Goal: Information Seeking & Learning: Find specific fact

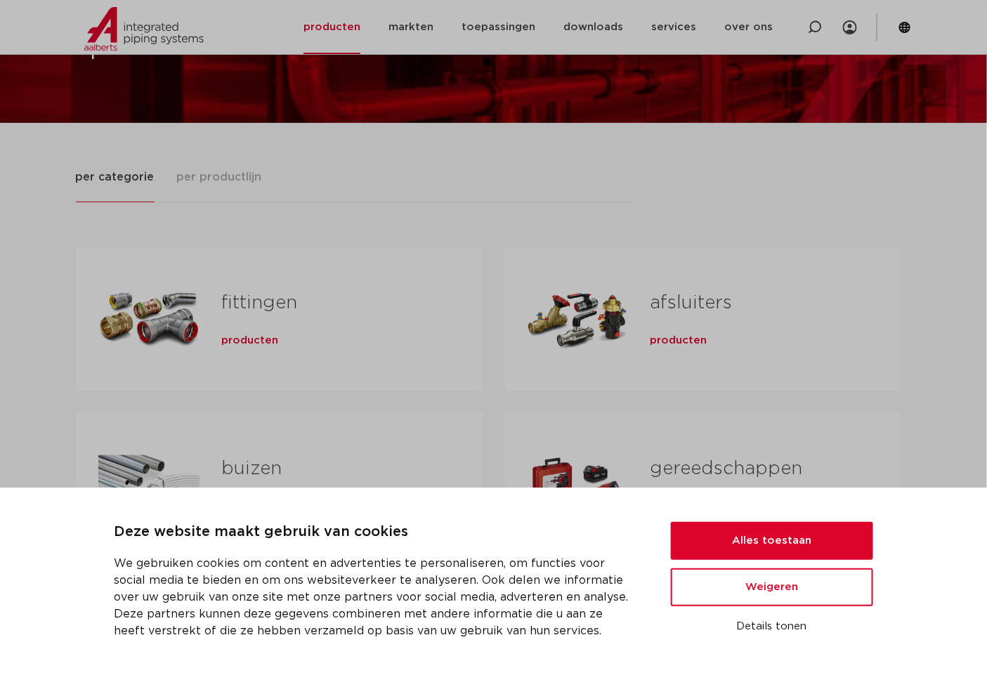
scroll to position [208, 0]
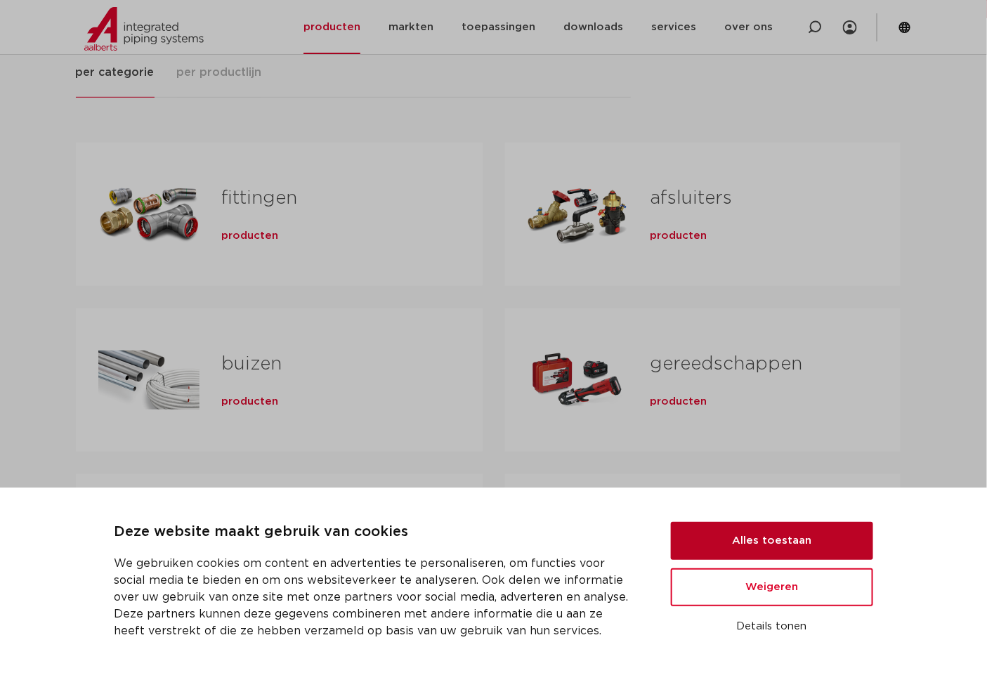
click at [820, 546] on button "Alles toestaan" at bounding box center [772, 541] width 202 height 38
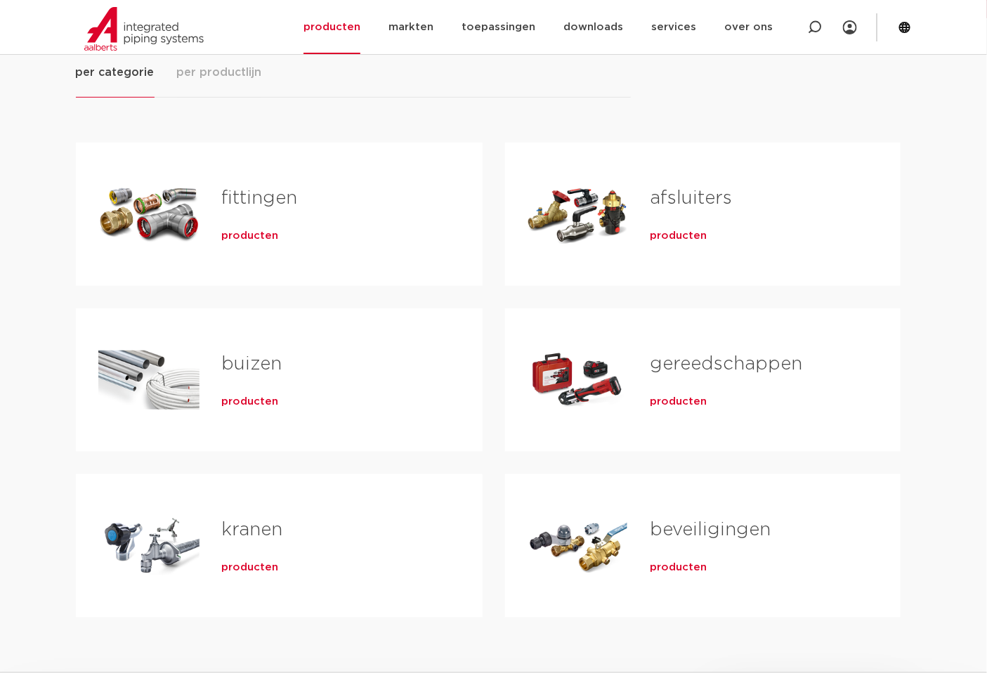
scroll to position [312, 0]
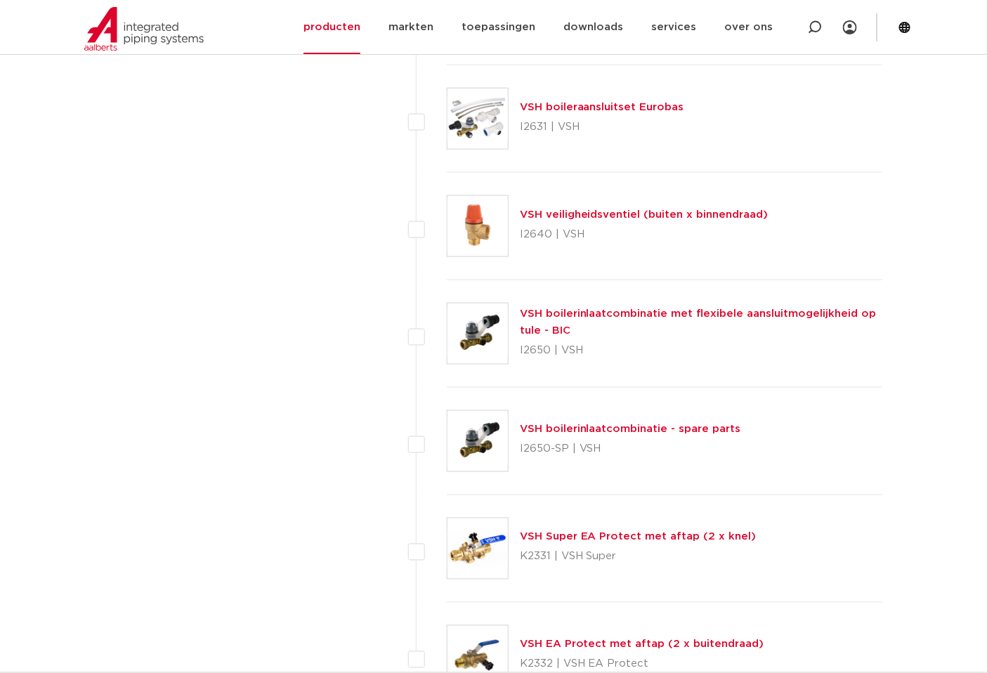
scroll to position [5929, 0]
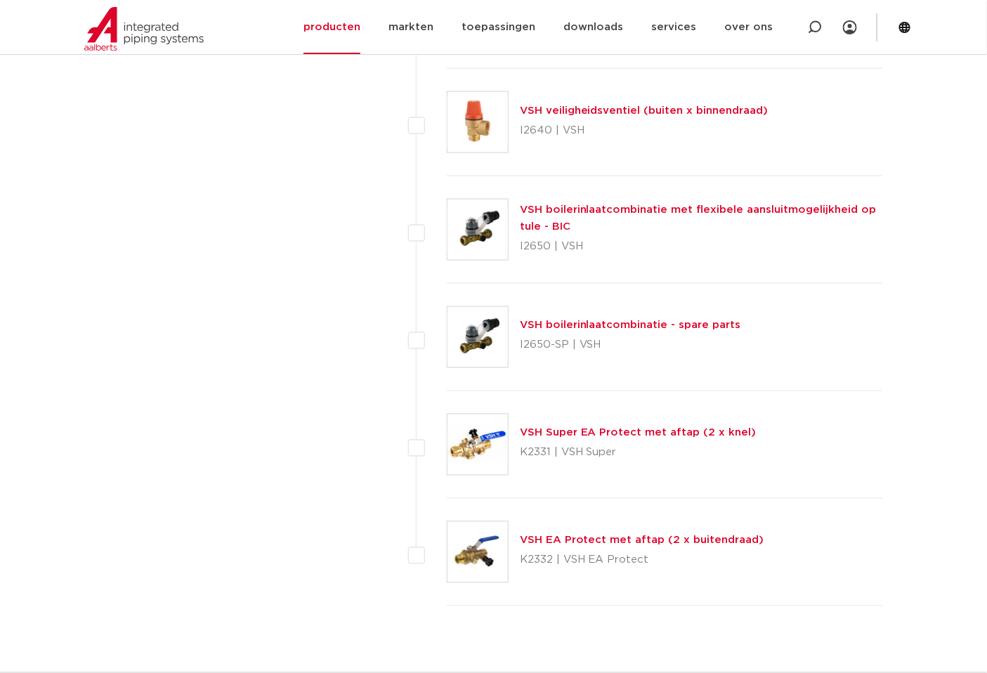
click at [598, 216] on link "VSH boilerinlaatcombinatie met flexibele aansluitmogelijkheid op tule - BIC" at bounding box center [698, 217] width 357 height 27
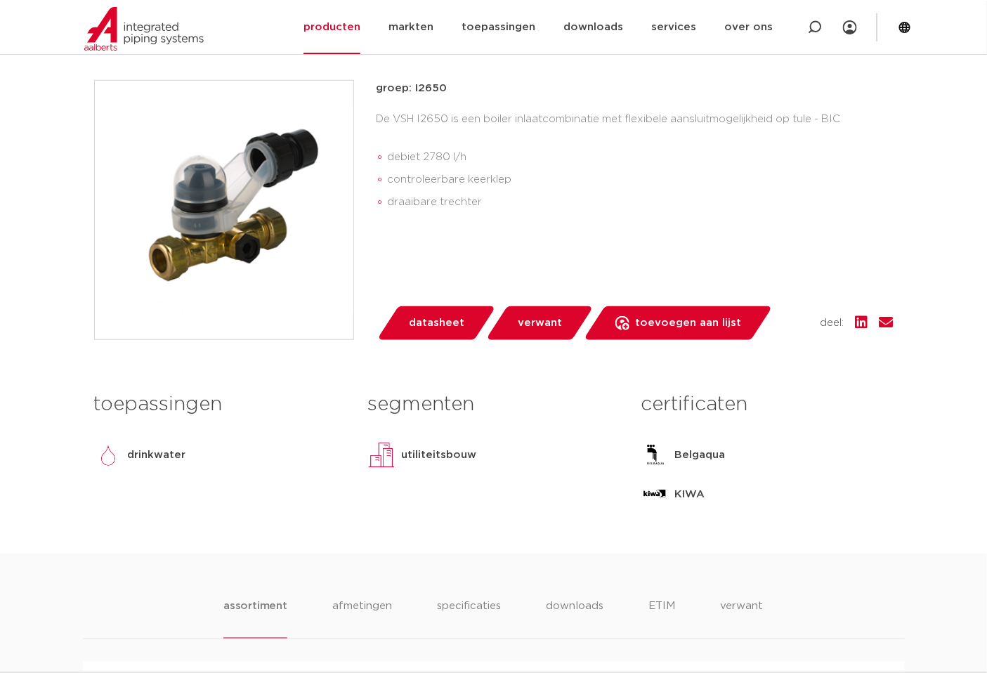
scroll to position [208, 0]
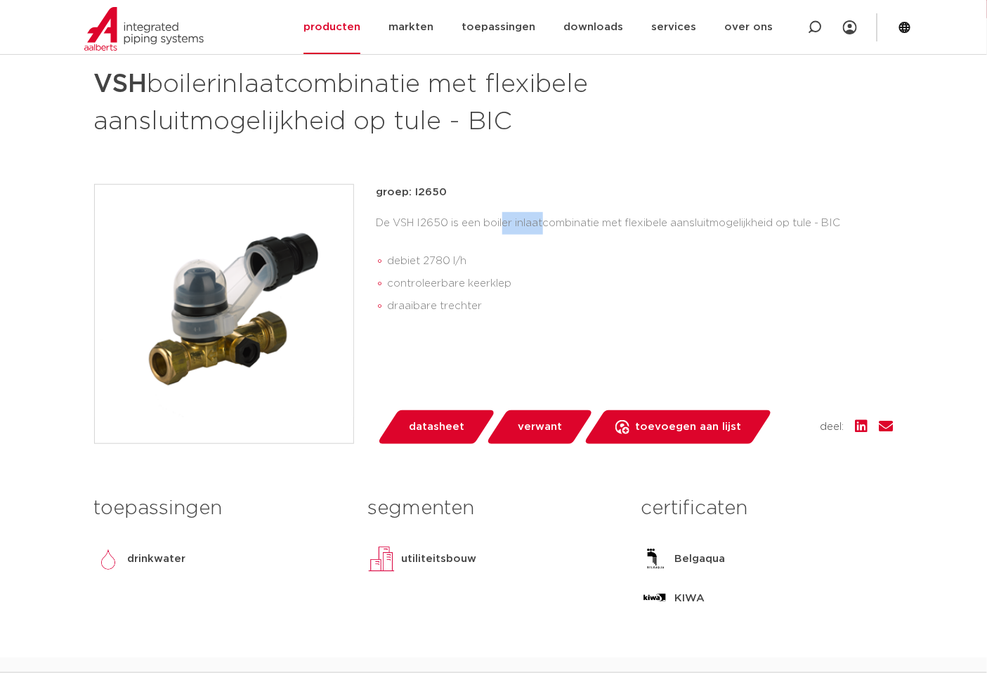
drag, startPoint x: 393, startPoint y: 220, endPoint x: 446, endPoint y: 223, distance: 52.7
click at [446, 223] on div "De VSH I2650 is een boiler inlaatcombinatie met flexibele aansluitmogelijkheid …" at bounding box center [634, 267] width 517 height 111
copy div "VSH I2650"
